Goal: Information Seeking & Learning: Learn about a topic

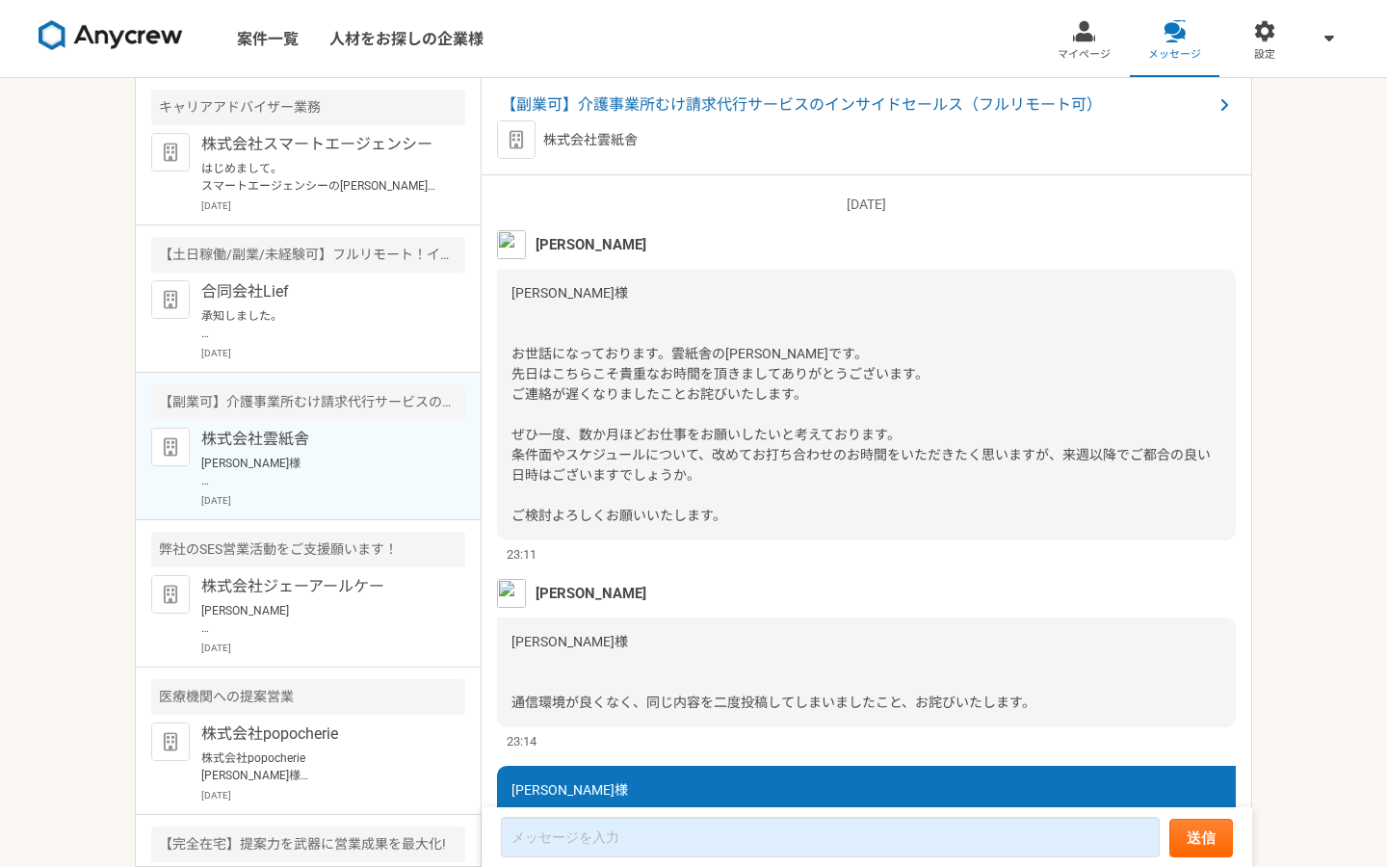
scroll to position [2257, 0]
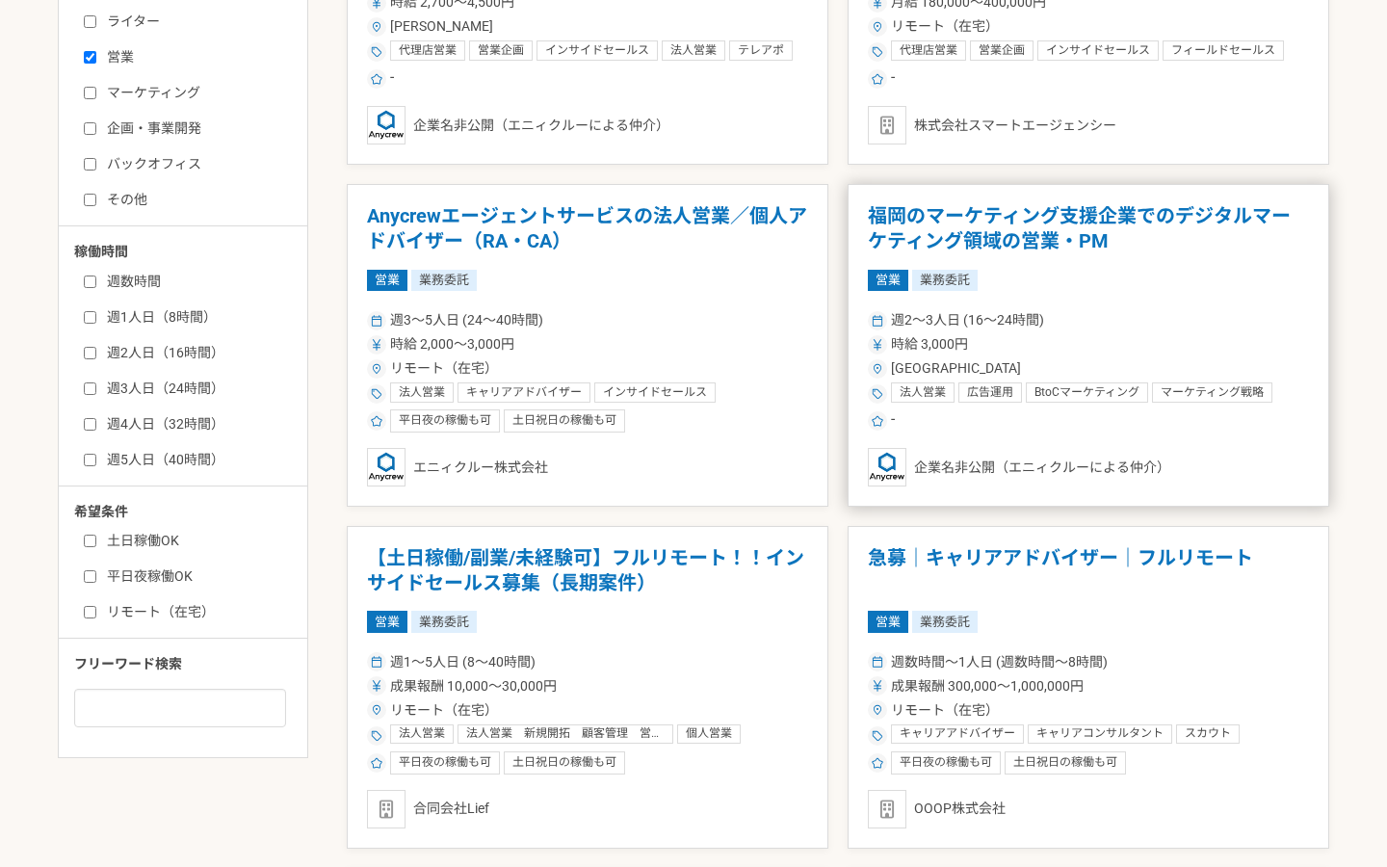
scroll to position [571, 0]
